Goal: Information Seeking & Learning: Learn about a topic

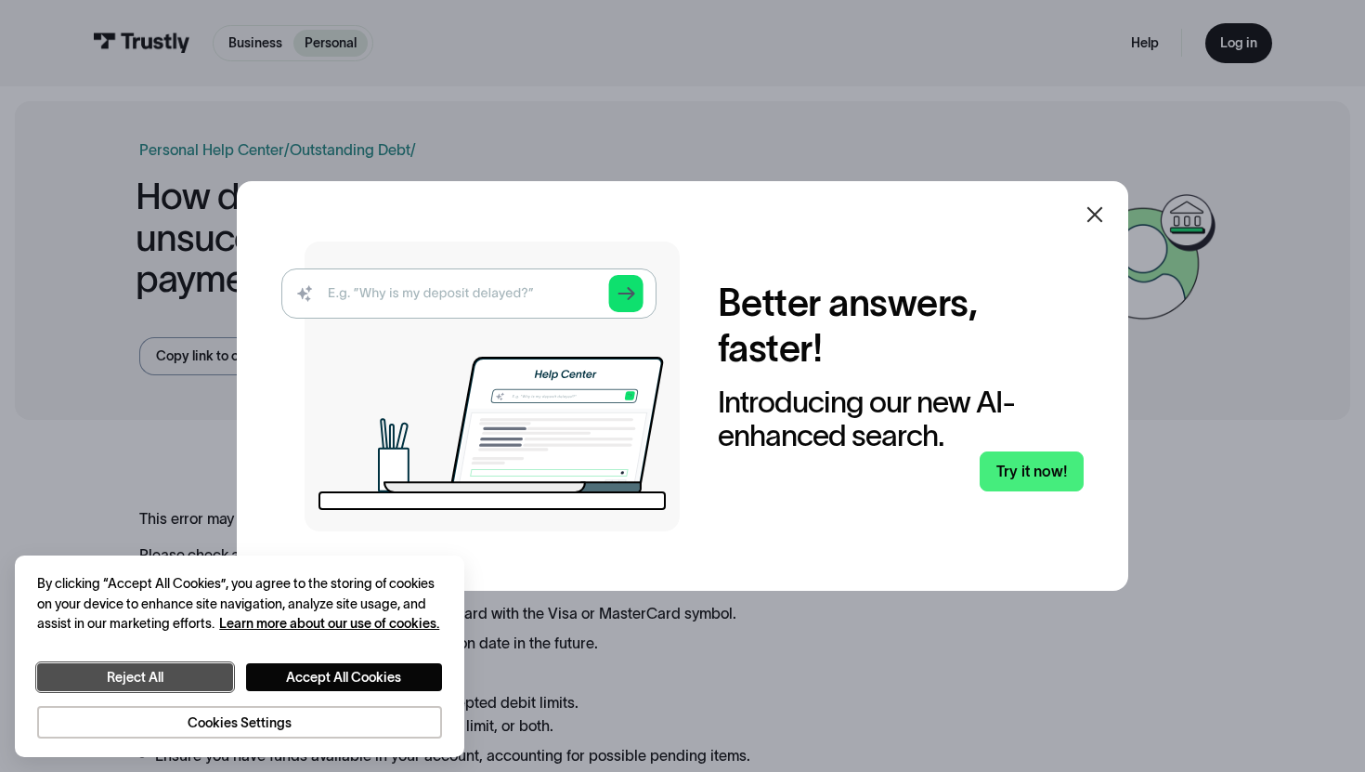
click at [138, 672] on button "Reject All" at bounding box center [135, 677] width 196 height 28
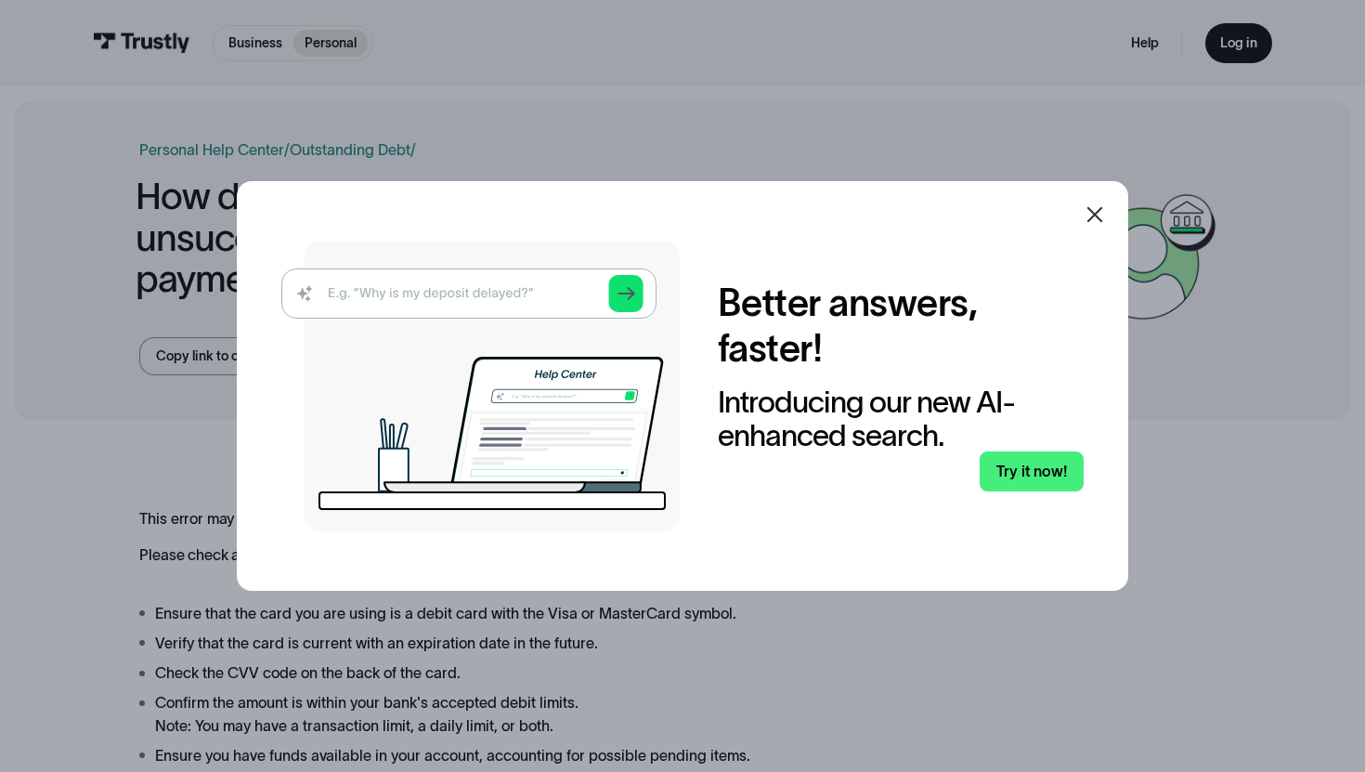
click at [1089, 212] on icon at bounding box center [1095, 214] width 22 height 22
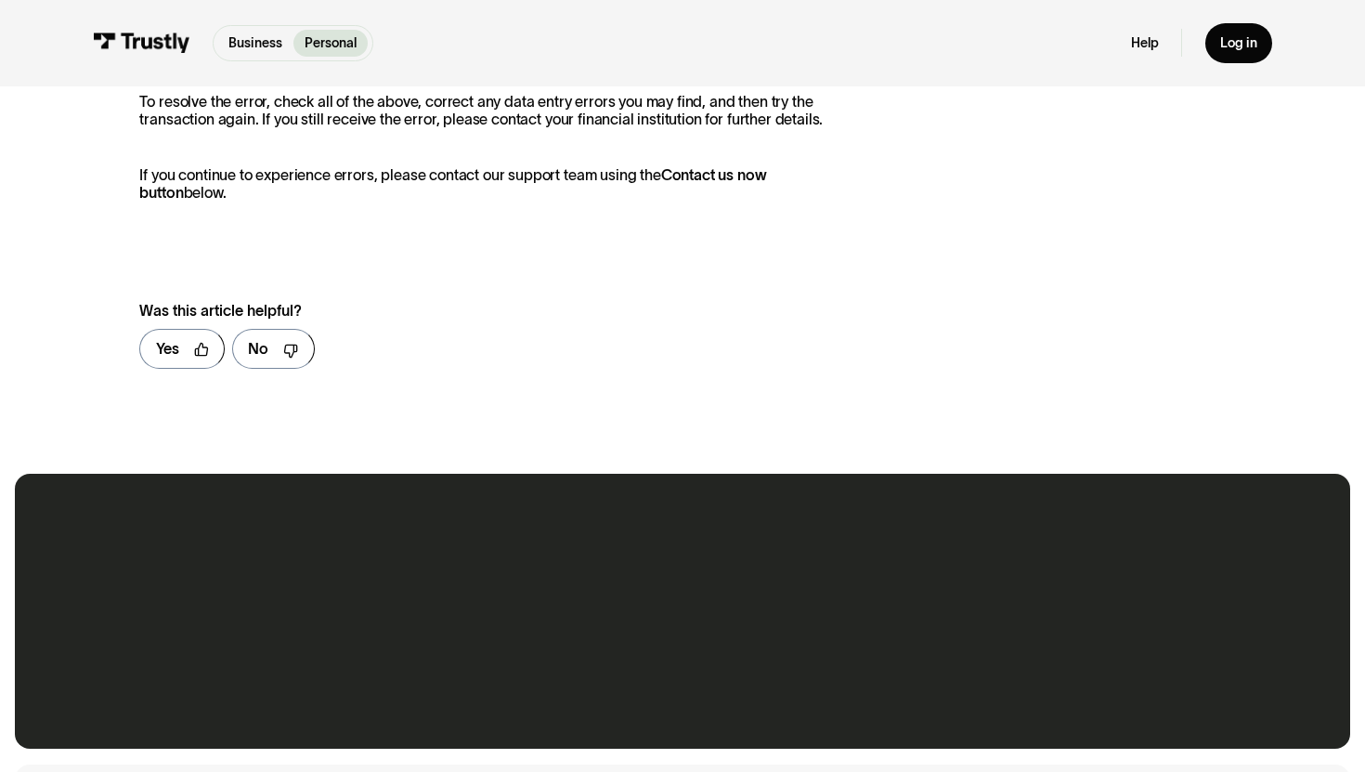
scroll to position [1277, 0]
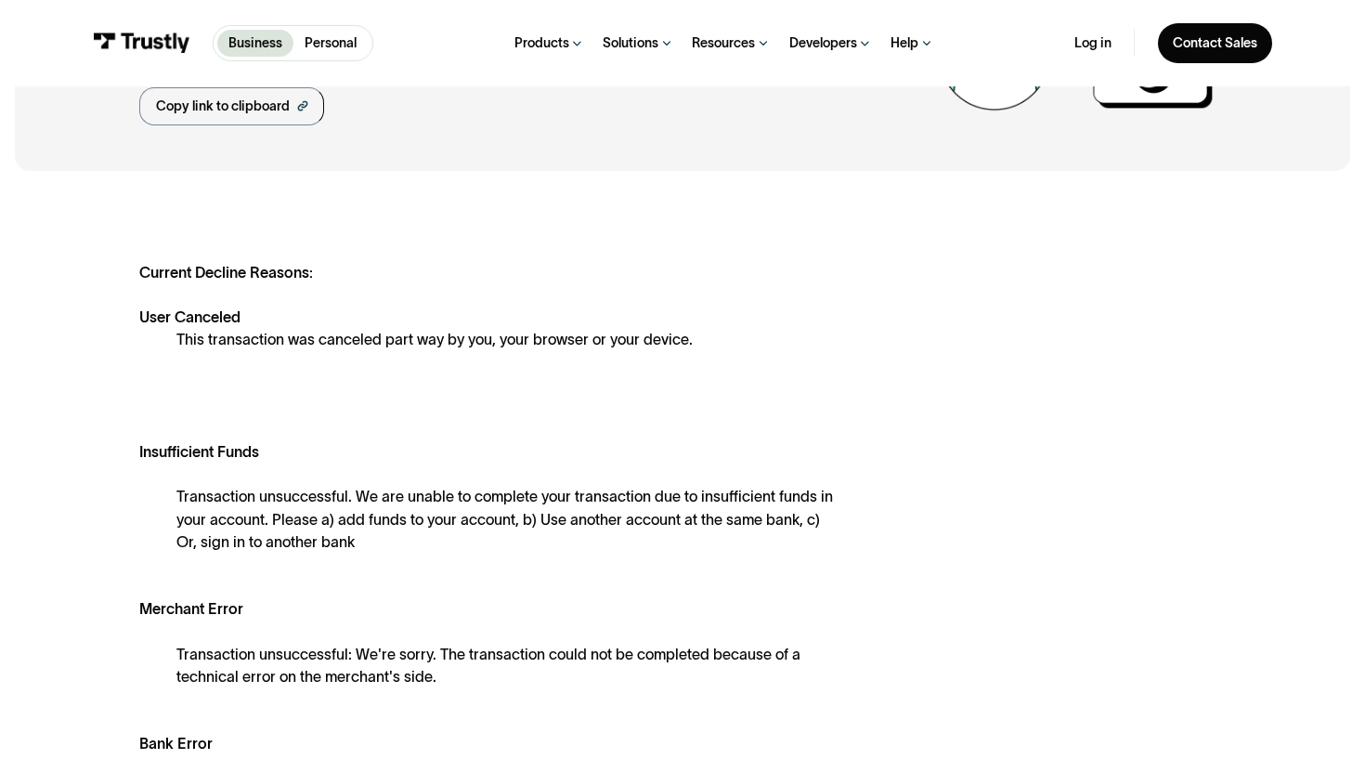
scroll to position [168, 0]
